Goal: Find specific page/section: Find specific page/section

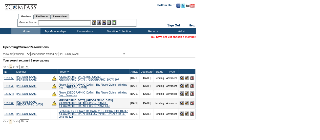
click at [77, 23] on input "text" at bounding box center [64, 22] width 53 height 5
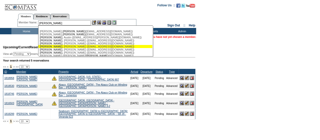
click at [65, 46] on div "Barry , Jim (jbarry55@hotmail.com)" at bounding box center [95, 46] width 111 height 3
type input "Barry, Jim (jbarry55@hotmail.com)"
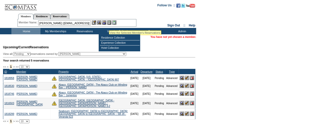
click at [106, 22] on img at bounding box center [104, 22] width 4 height 4
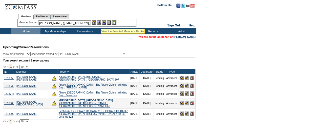
click at [101, 23] on img at bounding box center [99, 22] width 4 height 4
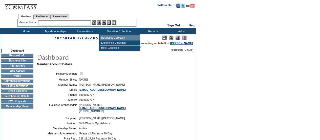
click at [108, 38] on td "Residence Collection" at bounding box center [120, 37] width 40 height 5
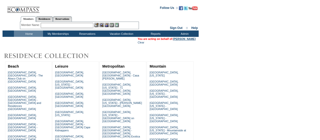
click at [188, 39] on link "[PERSON_NAME]" at bounding box center [184, 38] width 23 height 3
